Goal: Check status: Check status

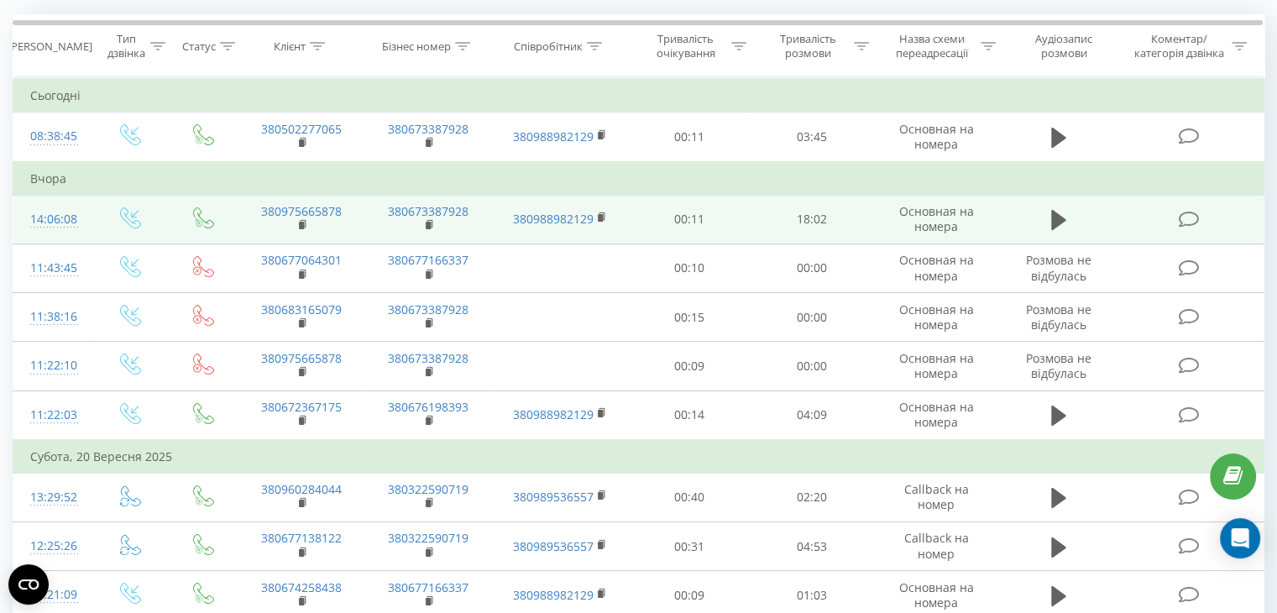
scroll to position [84, 0]
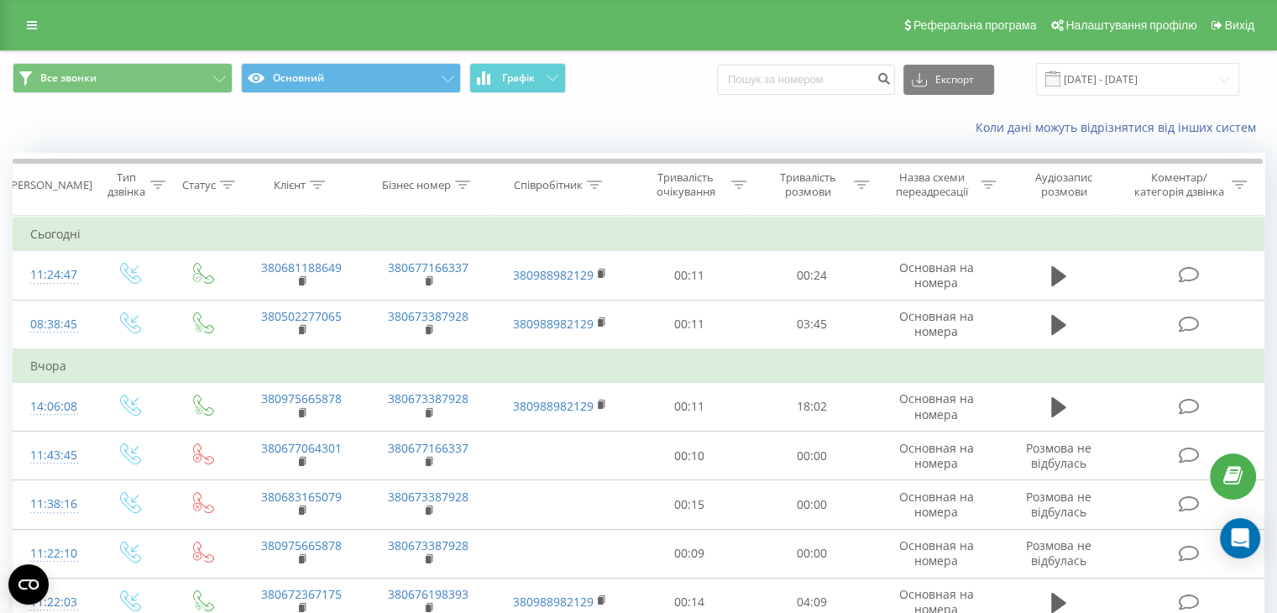
click at [658, 81] on div "Все звонки Основний Графік Експорт .csv .xls .xlsx 23.08.2025 - 24.09.2025" at bounding box center [639, 79] width 1252 height 33
click at [651, 77] on div "Все звонки Основний Графік Експорт .csv .xls .xlsx 23.08.2025 - 24.09.2025" at bounding box center [639, 79] width 1252 height 33
